Goal: Information Seeking & Learning: Learn about a topic

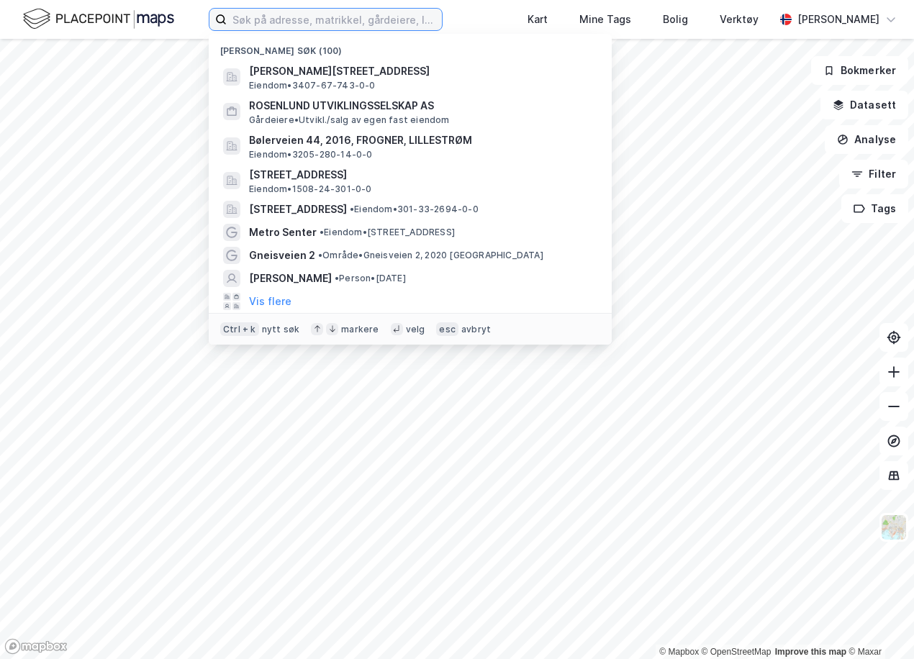
click at [260, 27] on input at bounding box center [334, 20] width 215 height 22
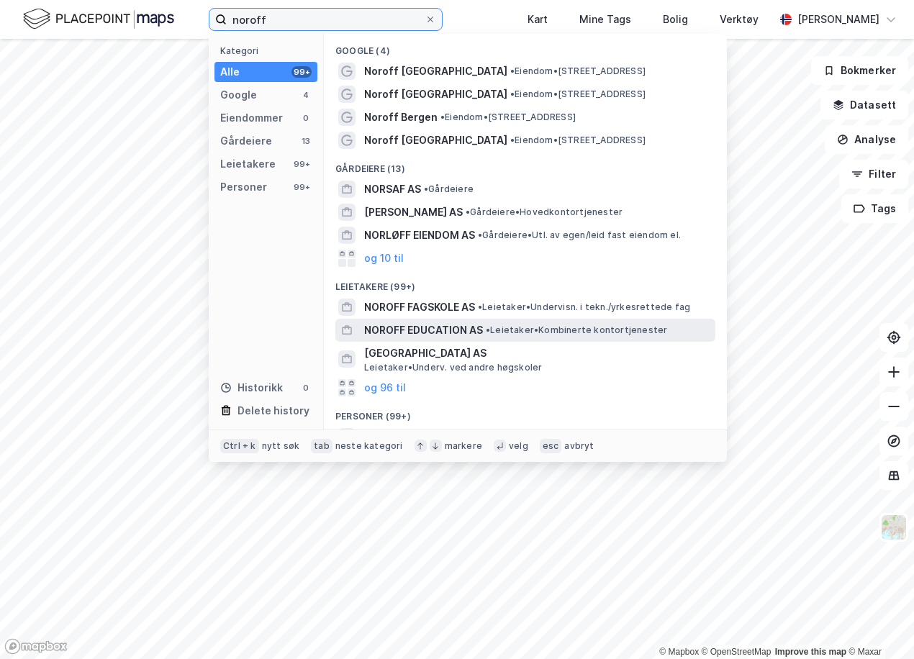
type input "noroff"
click at [395, 324] on span "NOROFF EDUCATION AS" at bounding box center [423, 330] width 119 height 17
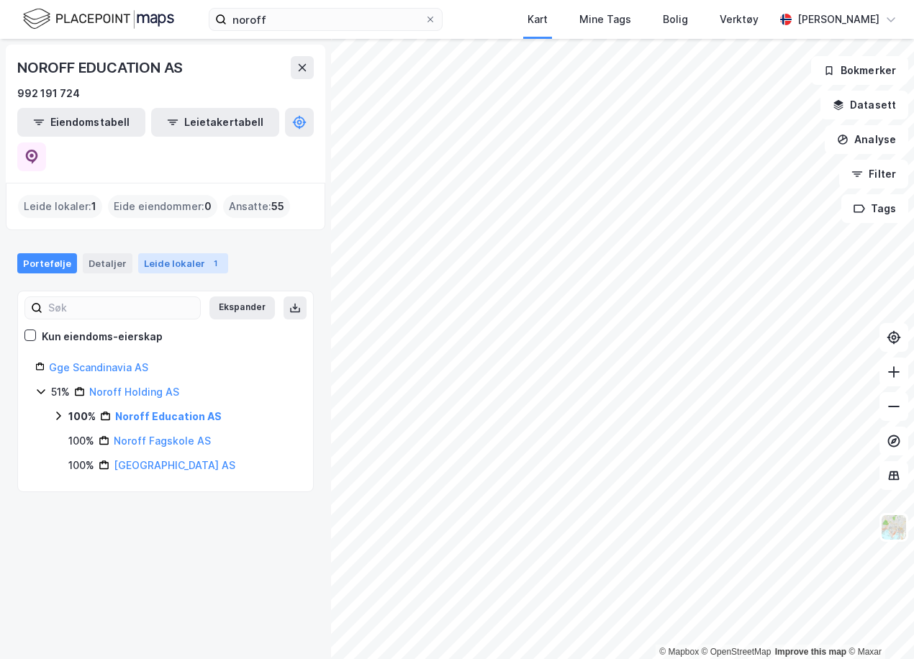
click at [152, 253] on div "Leide lokaler 1" at bounding box center [183, 263] width 90 height 20
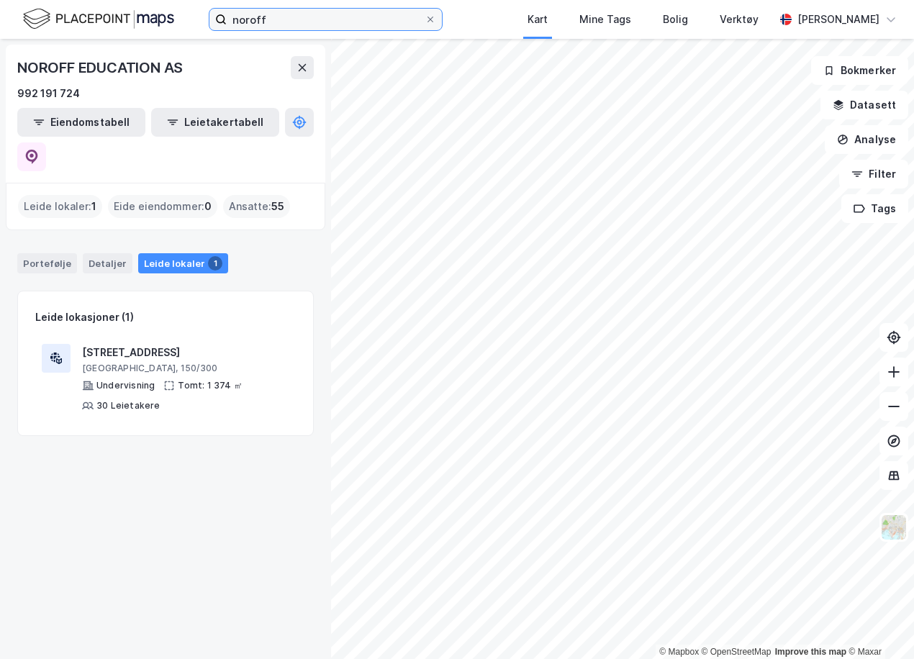
click at [298, 18] on input "noroff" at bounding box center [326, 20] width 198 height 22
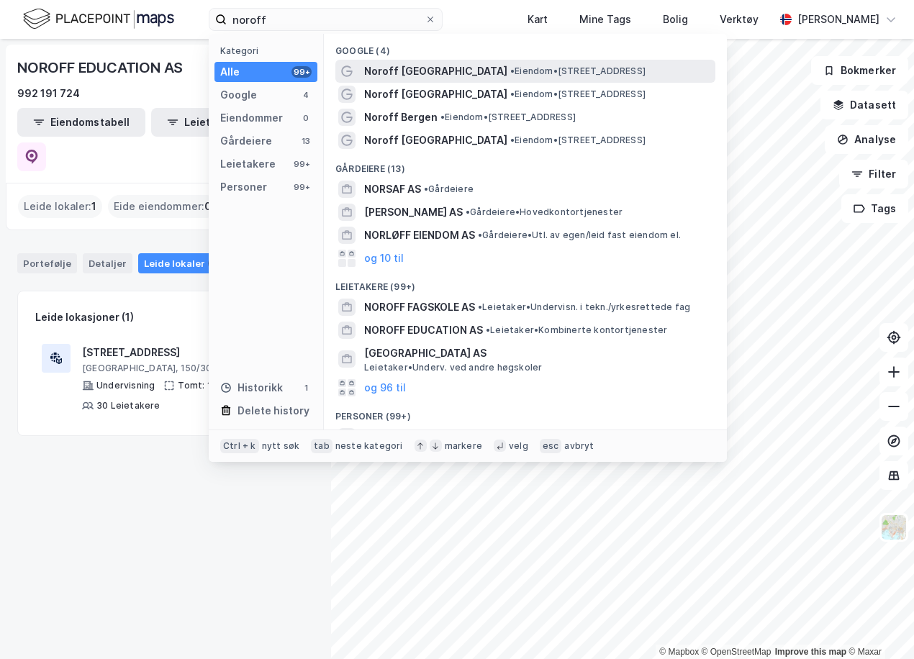
click at [389, 71] on span "Noroff [GEOGRAPHIC_DATA]" at bounding box center [435, 71] width 143 height 17
